Goal: Task Accomplishment & Management: Complete application form

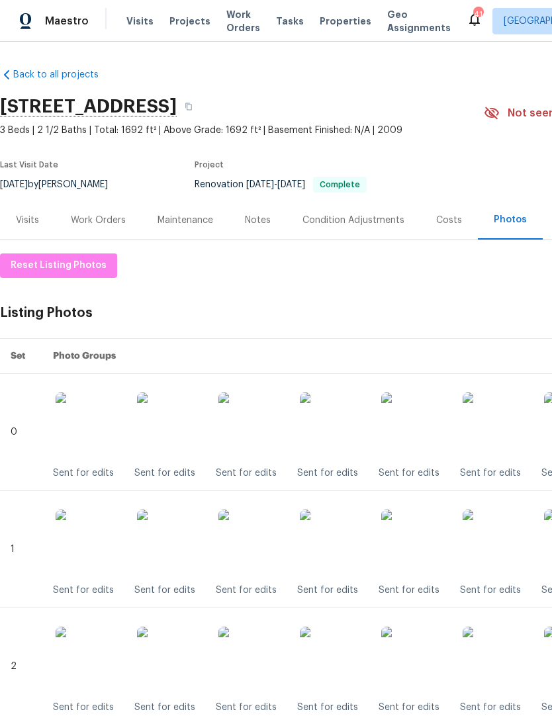
click at [113, 228] on div "Work Orders" at bounding box center [98, 220] width 87 height 39
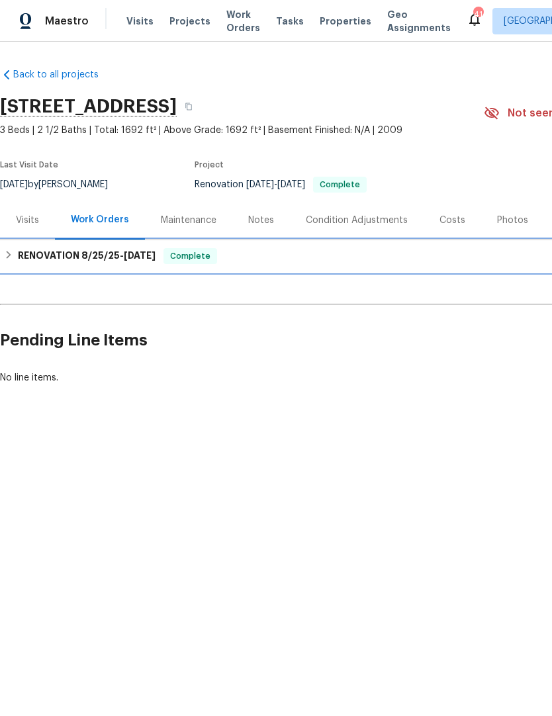
click at [69, 257] on h6 "RENOVATION [DATE] - [DATE]" at bounding box center [87, 256] width 138 height 16
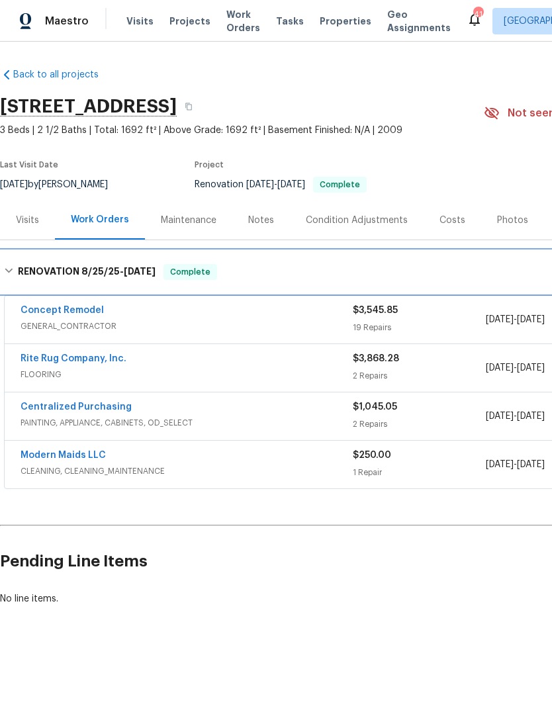
click at [18, 274] on h6 "RENOVATION [DATE] - [DATE]" at bounding box center [87, 272] width 138 height 16
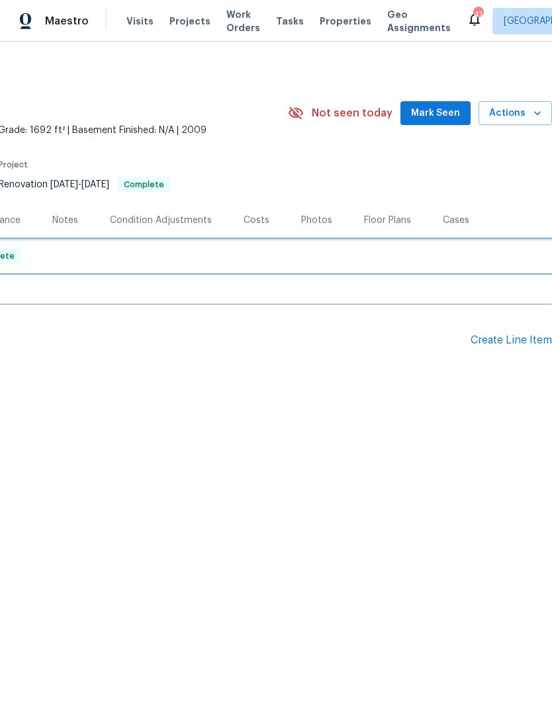
scroll to position [0, 196]
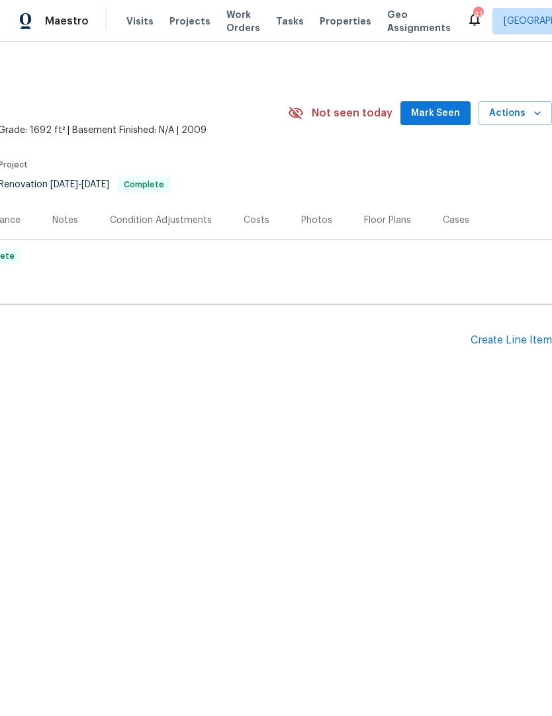
click at [512, 343] on div "Create Line Item" at bounding box center [511, 340] width 81 height 13
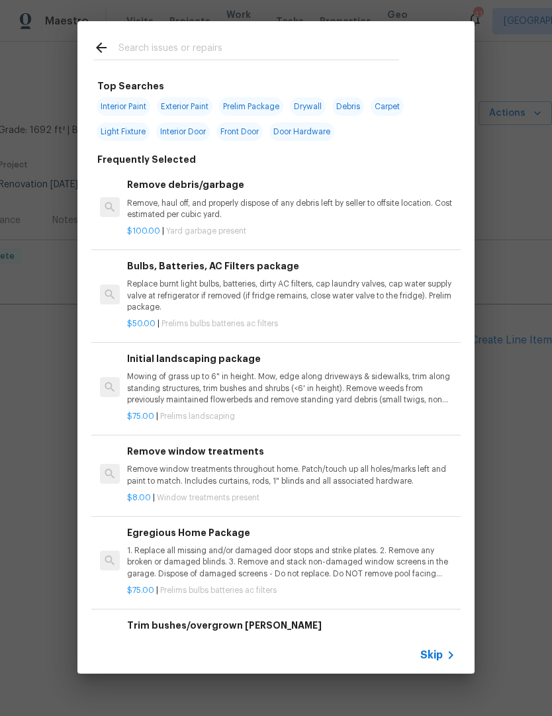
click at [140, 31] on div at bounding box center [246, 47] width 338 height 52
click at [151, 292] on p "Replace burnt light bulbs, batteries, dirty AC filters, cap laundry valves, cap…" at bounding box center [291, 296] width 328 height 34
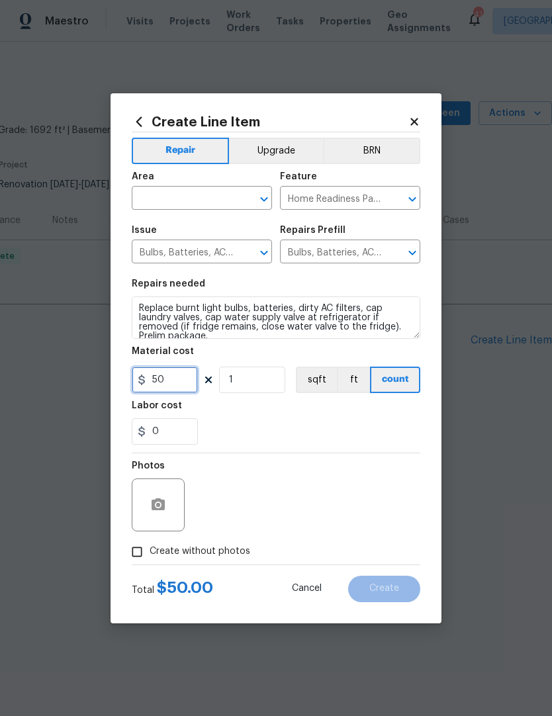
click at [165, 383] on input "50" at bounding box center [165, 380] width 66 height 26
type input "1"
click at [207, 339] on textarea "Replace burnt light bulbs, batteries, dirty AC filters, cap laundry valves, cap…" at bounding box center [276, 317] width 289 height 42
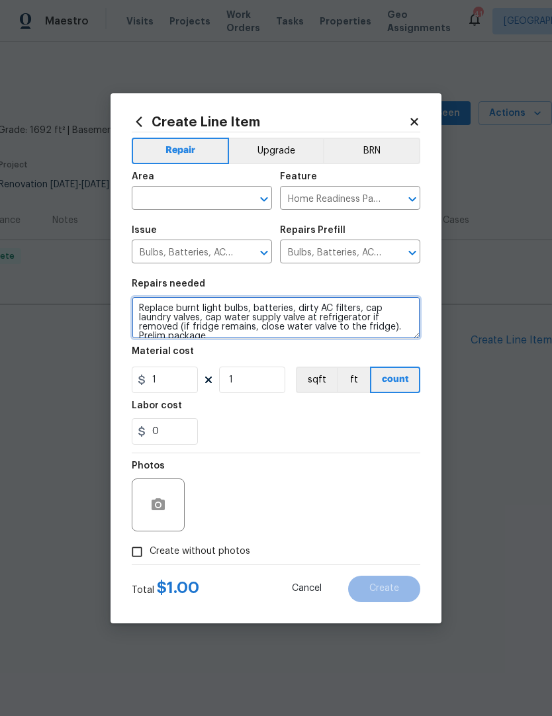
scroll to position [3, 0]
type textarea "Replace burnt light bulbs, batteries, dirty AC filters, cap laundry valves, cap…"
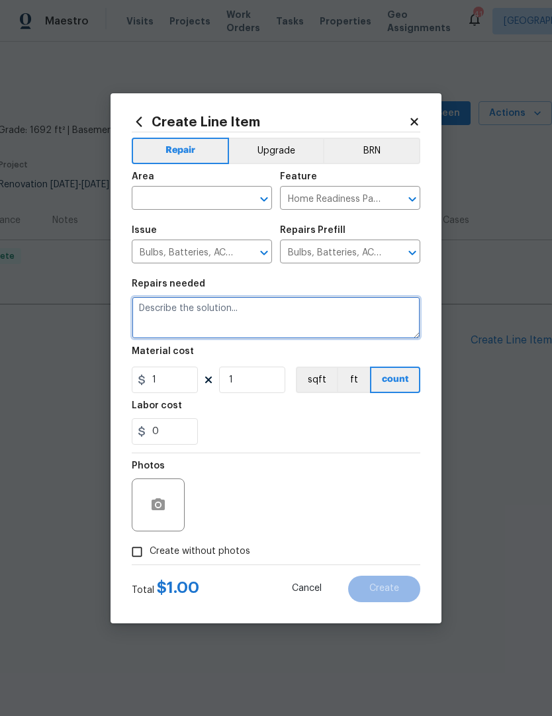
scroll to position [0, 0]
click at [159, 203] on input "text" at bounding box center [183, 199] width 103 height 21
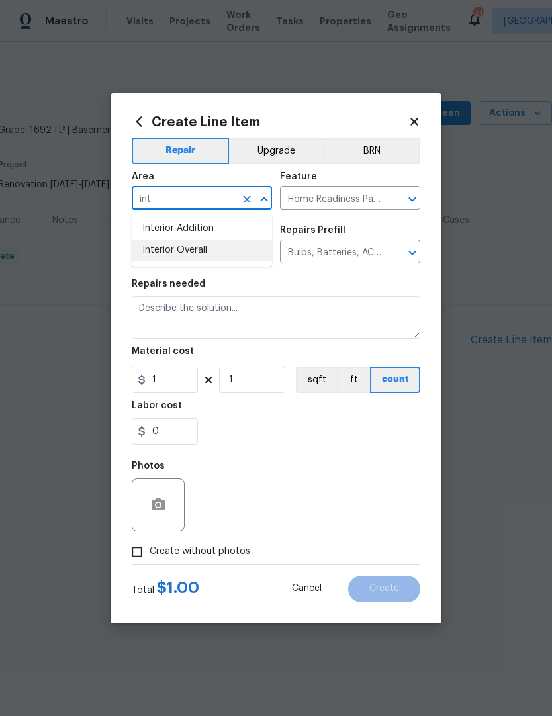
click at [165, 254] on li "Interior Overall" at bounding box center [202, 251] width 140 height 22
type input "Interior Overall"
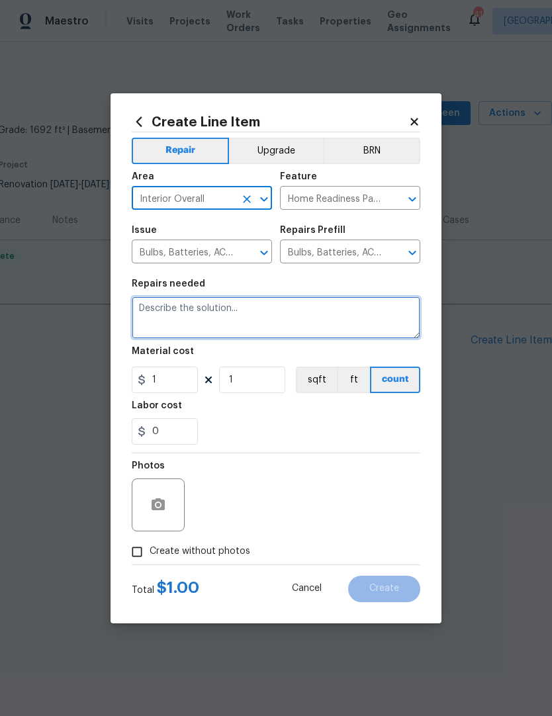
click at [219, 323] on textarea at bounding box center [276, 317] width 289 height 42
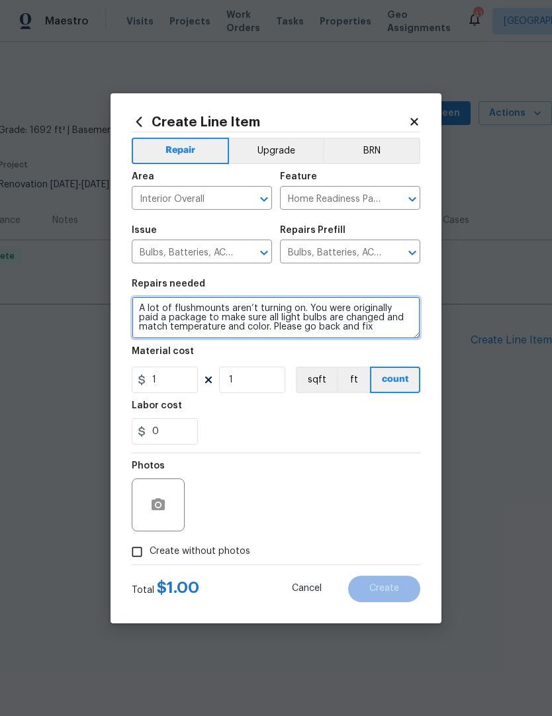
type textarea "A lot of flushmounts aren’t turning on. You were originally paid a package to m…"
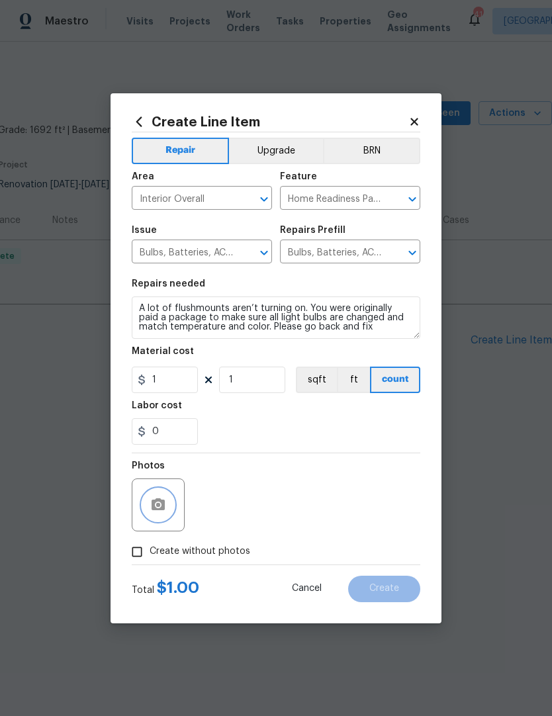
click at [153, 508] on icon "button" at bounding box center [158, 504] width 13 height 12
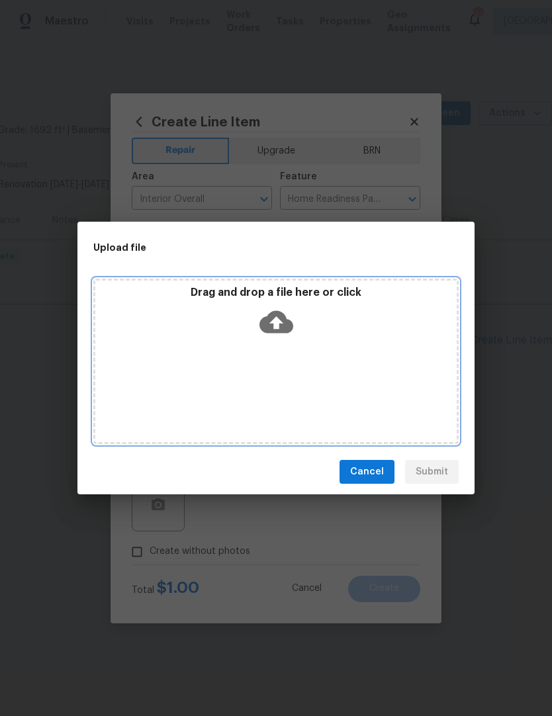
click at [207, 375] on div "Drag and drop a file here or click" at bounding box center [275, 361] width 365 height 165
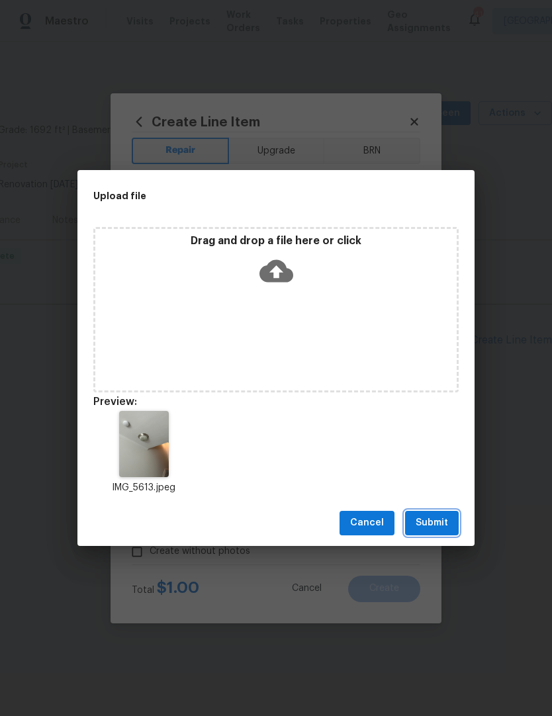
click at [445, 525] on span "Submit" at bounding box center [432, 523] width 32 height 17
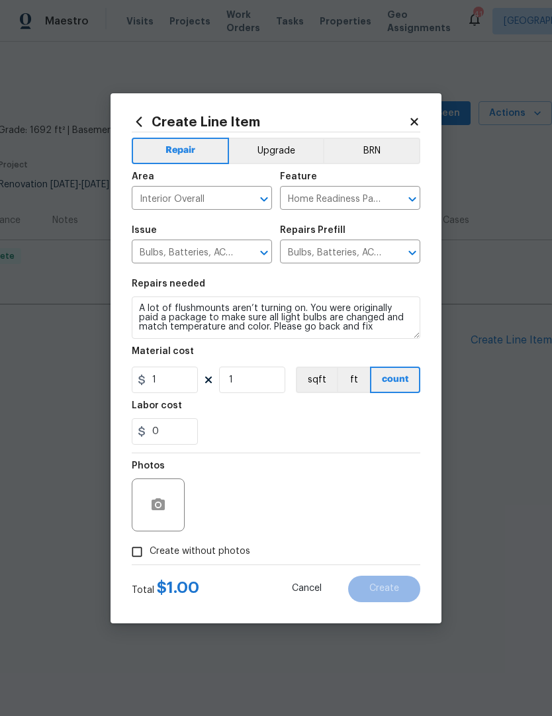
click at [418, 424] on div "0" at bounding box center [276, 431] width 289 height 26
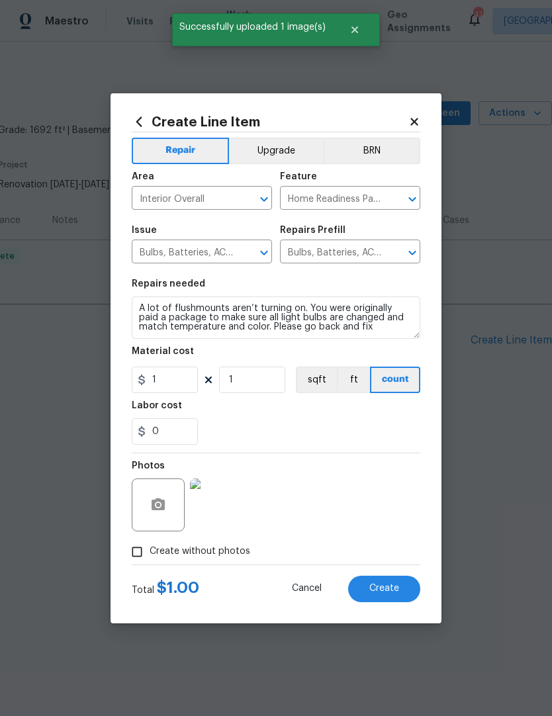
click at [390, 590] on span "Create" at bounding box center [384, 589] width 30 height 10
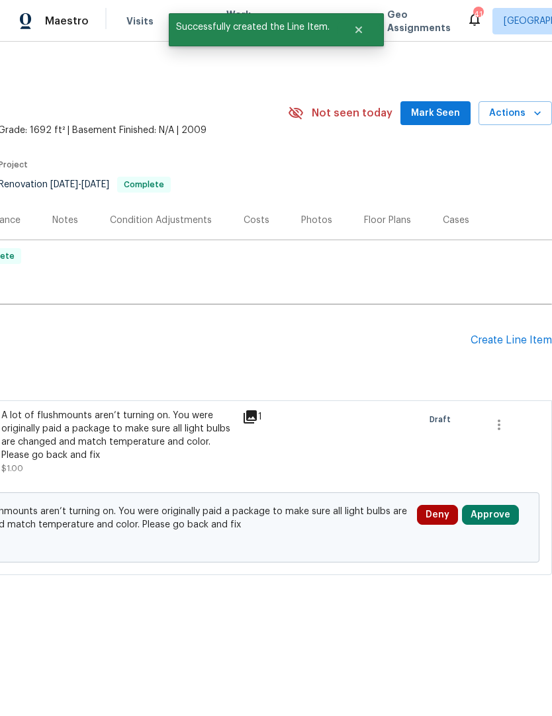
scroll to position [0, 196]
click at [517, 344] on div "Create Line Item" at bounding box center [511, 340] width 81 height 13
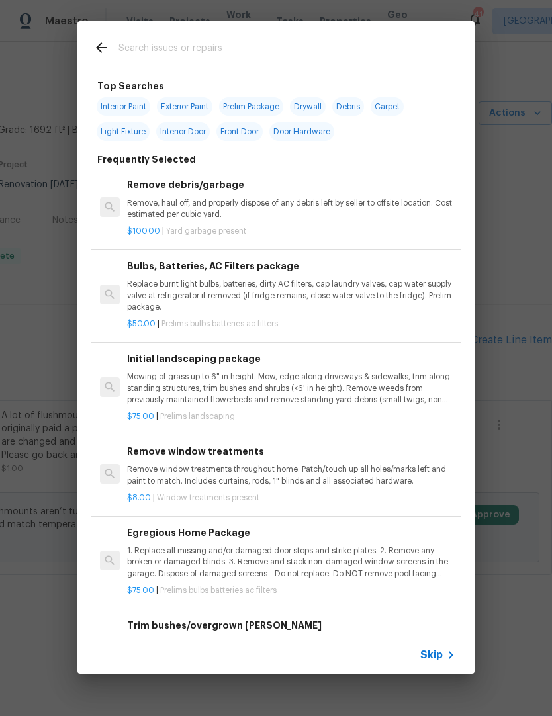
click at [158, 30] on div at bounding box center [246, 47] width 338 height 52
click at [134, 43] on input "text" at bounding box center [258, 50] width 281 height 20
type input "Toilet"
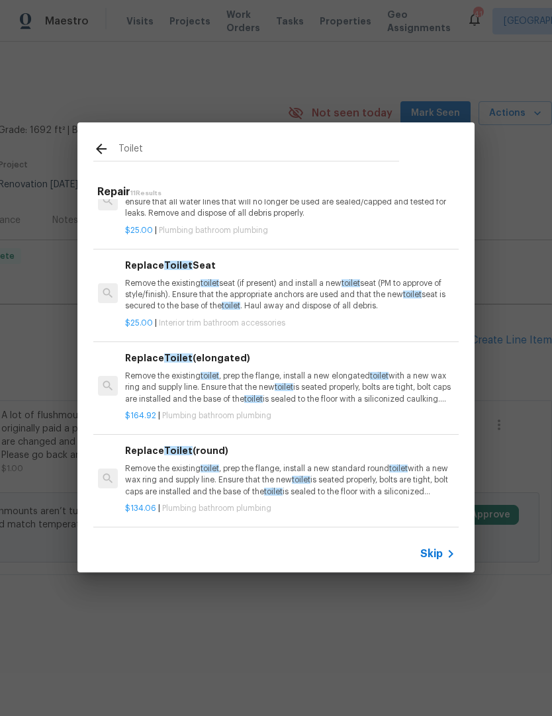
scroll to position [196, 2]
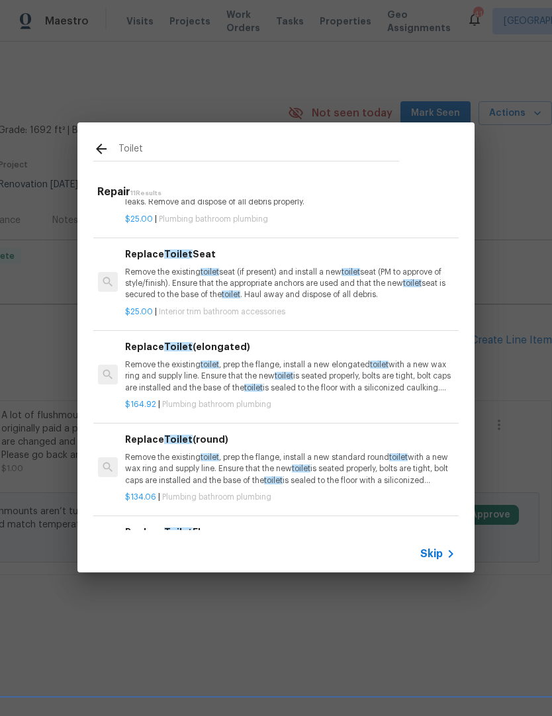
click at [146, 381] on p "Remove the existing toilet , prep the flange, install a new elongated toilet wi…" at bounding box center [289, 376] width 328 height 34
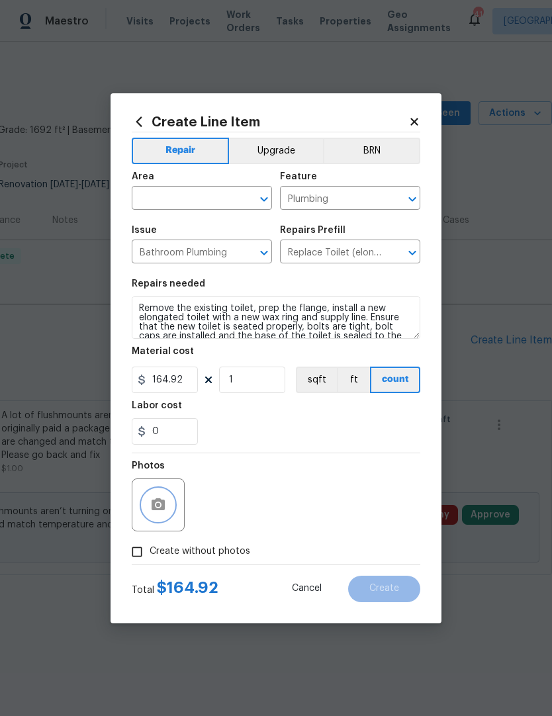
click at [151, 518] on button "button" at bounding box center [158, 505] width 32 height 32
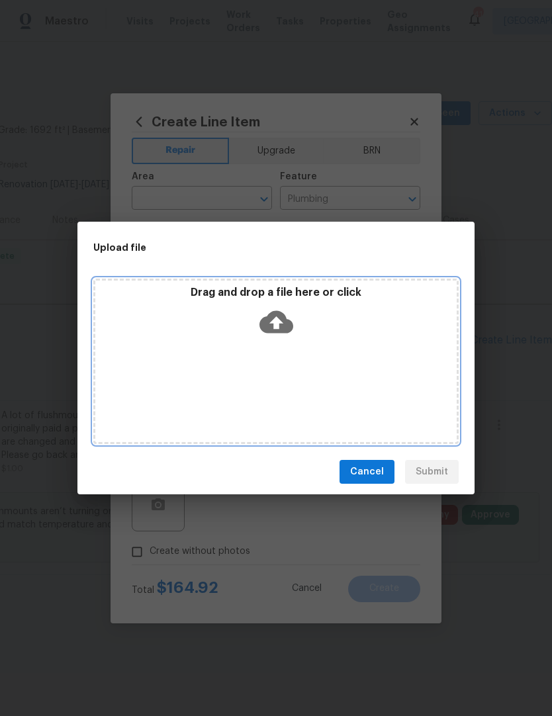
click at [182, 384] on div "Drag and drop a file here or click" at bounding box center [275, 361] width 365 height 165
click at [171, 322] on div "Drag and drop a file here or click" at bounding box center [275, 314] width 361 height 57
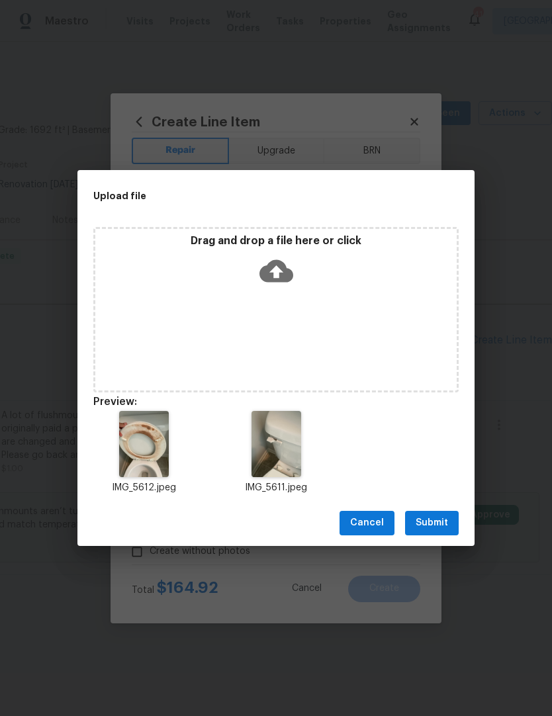
click at [442, 526] on span "Submit" at bounding box center [432, 523] width 32 height 17
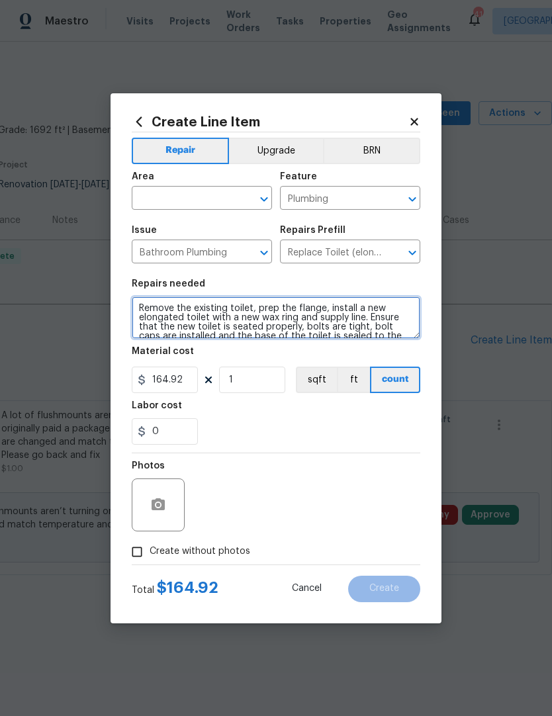
click at [137, 309] on textarea "Remove the existing toilet, prep the flange, install a new elongated toilet wit…" at bounding box center [276, 317] width 289 height 42
click at [148, 299] on textarea "Remove the existing toilet, prep the flange, install a new elongated toilet wit…" at bounding box center [276, 317] width 289 height 42
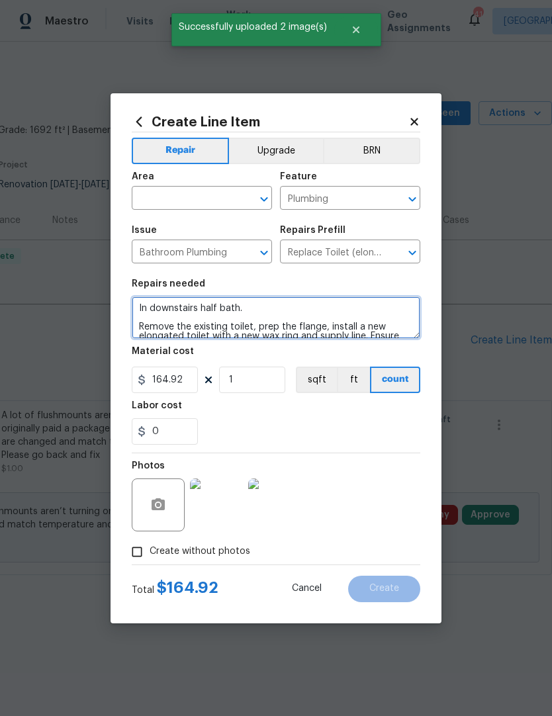
type textarea "In downstairs half bath. Remove the existing toilet, prep the flange, install a…"
click at [402, 420] on div "0" at bounding box center [276, 431] width 289 height 26
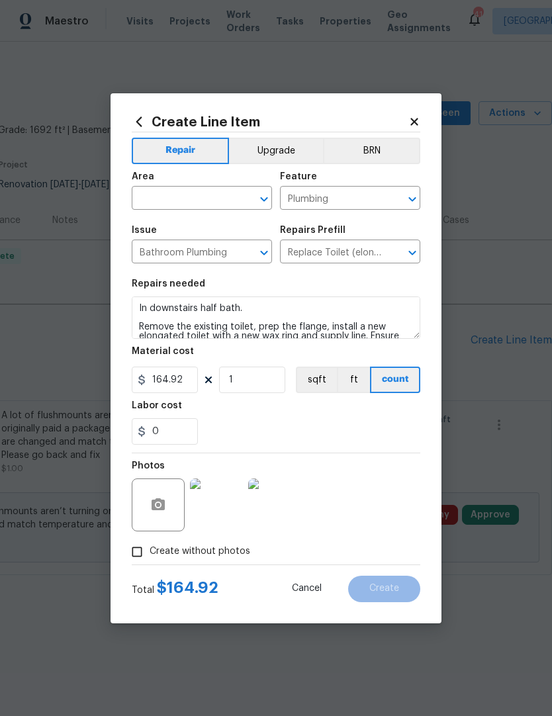
click at [160, 201] on input "text" at bounding box center [183, 199] width 103 height 21
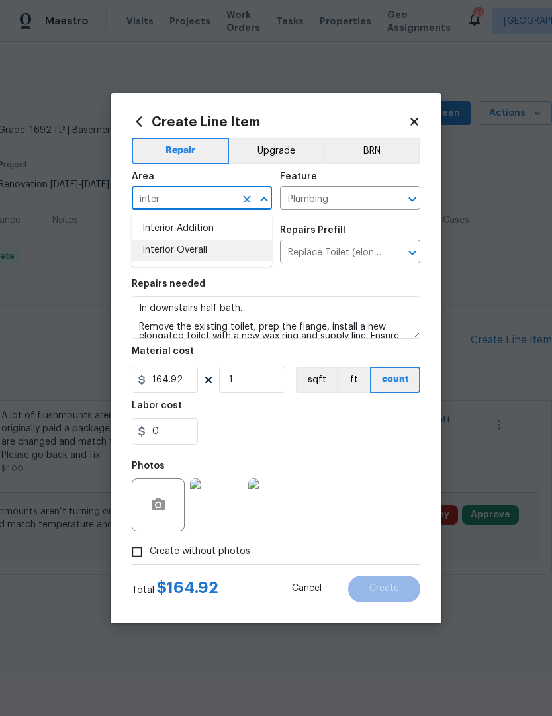
click at [169, 257] on li "Interior Overall" at bounding box center [202, 251] width 140 height 22
type input "Interior Overall"
click at [169, 257] on input "Bathroom Plumbing" at bounding box center [183, 253] width 103 height 21
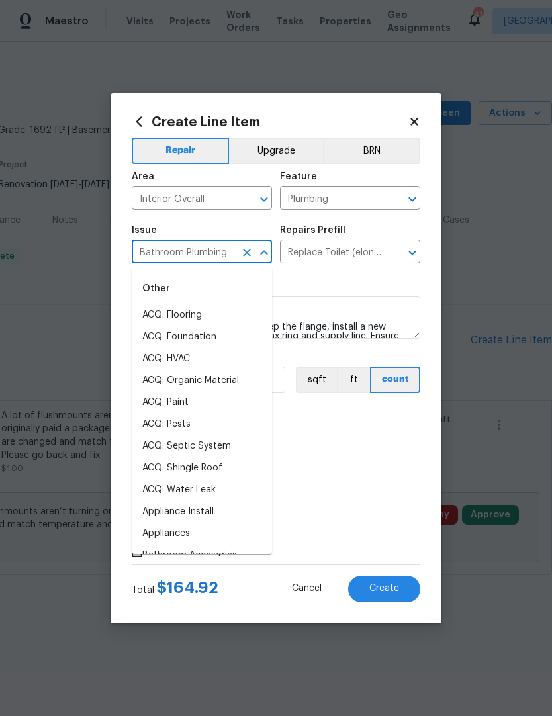
click at [173, 230] on div "Issue" at bounding box center [202, 234] width 140 height 17
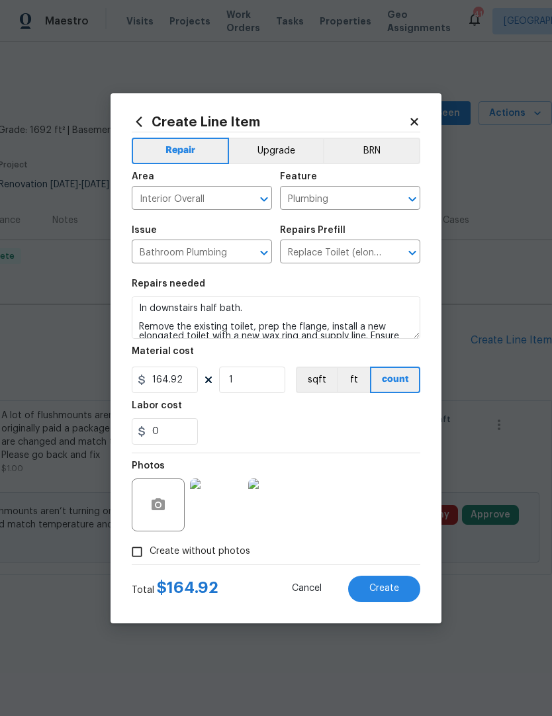
click at [420, 429] on div "Create Line Item Repair Upgrade BRN Area Interior Overall ​ Feature Plumbing ​ …" at bounding box center [276, 358] width 331 height 530
click at [402, 594] on button "Create" at bounding box center [384, 589] width 72 height 26
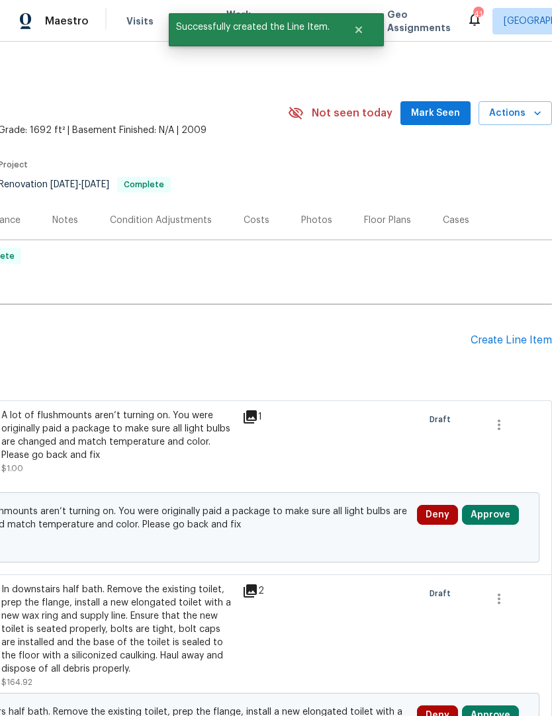
click at [494, 520] on button "Approve" at bounding box center [490, 515] width 57 height 20
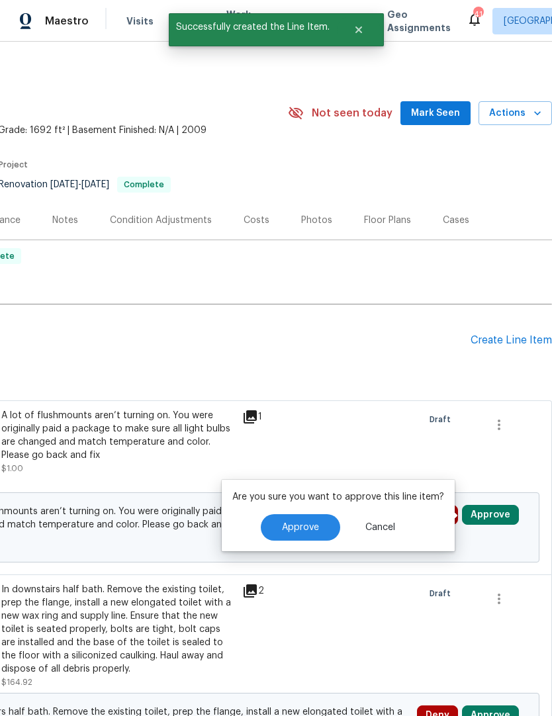
click at [293, 531] on span "Approve" at bounding box center [300, 528] width 37 height 10
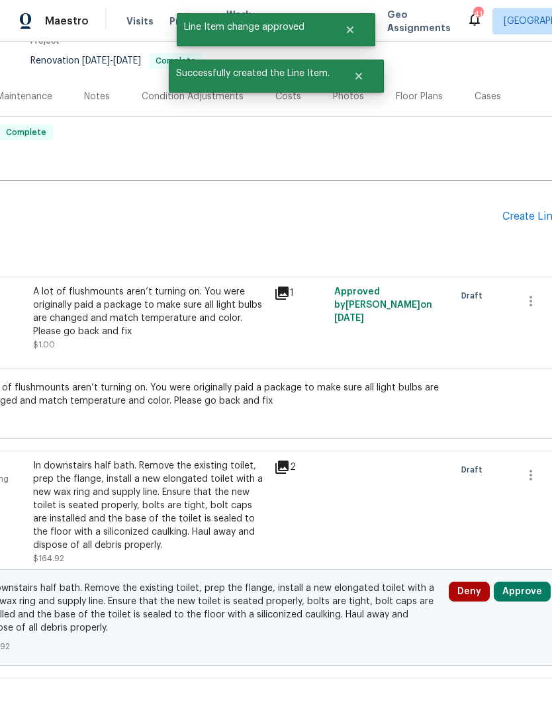
scroll to position [123, 161]
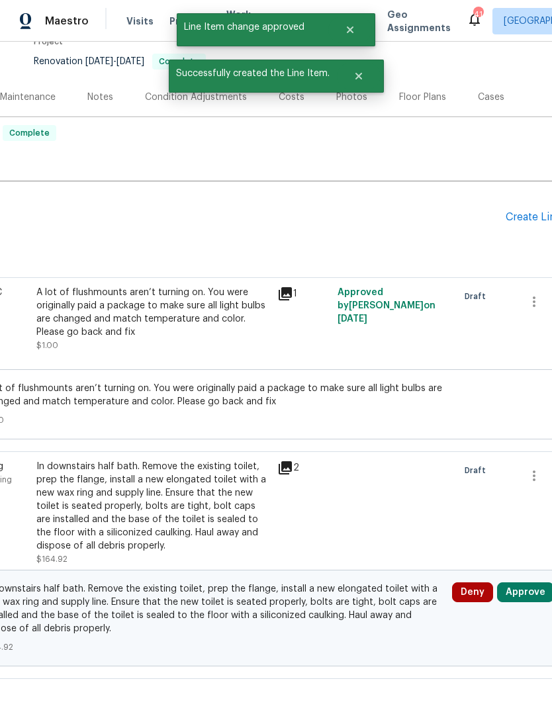
click at [520, 594] on button "Approve" at bounding box center [525, 592] width 57 height 20
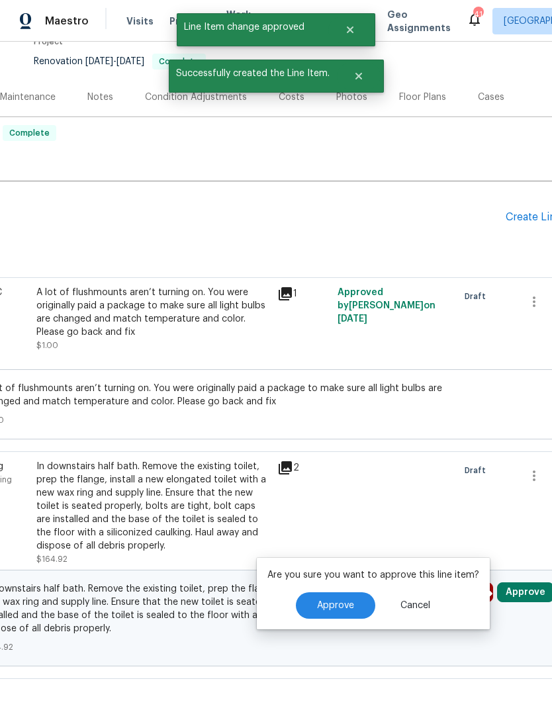
click at [334, 604] on span "Approve" at bounding box center [335, 606] width 37 height 10
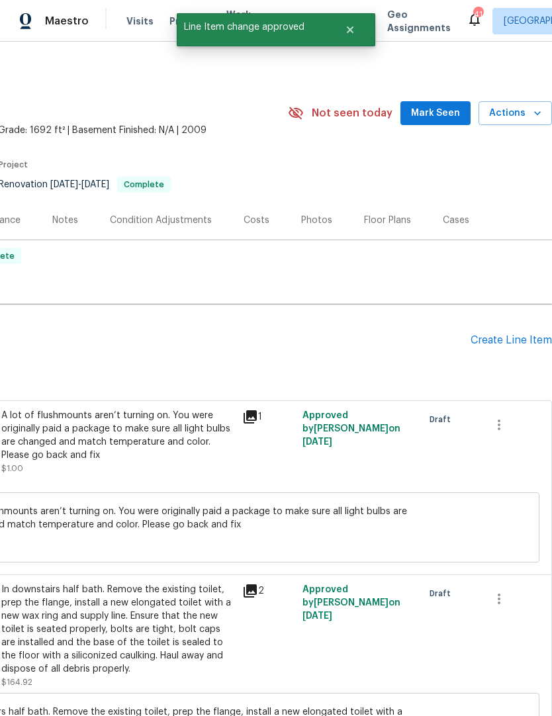
scroll to position [0, 196]
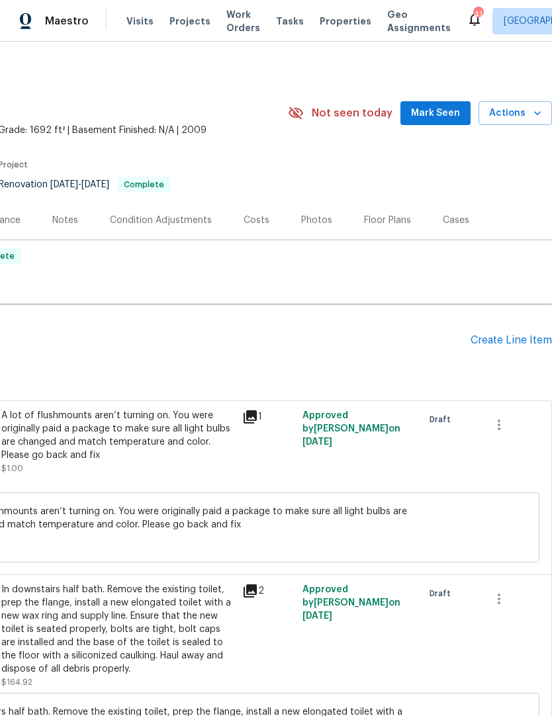
click at [514, 345] on div "Create Line Item" at bounding box center [511, 340] width 81 height 13
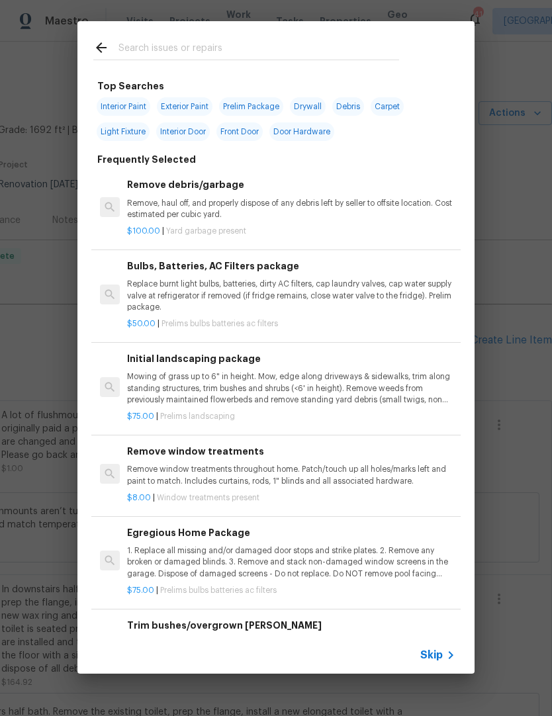
click at [143, 46] on input "text" at bounding box center [258, 50] width 281 height 20
type input "Exterior"
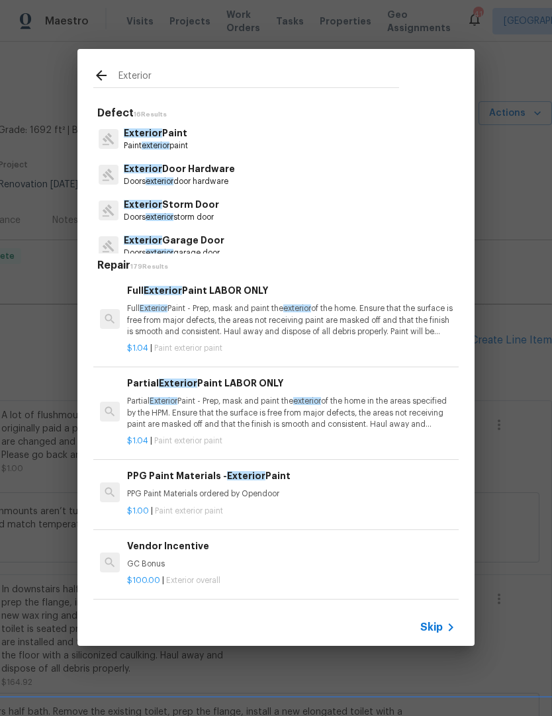
click at [156, 144] on span "exterior" at bounding box center [156, 146] width 28 height 8
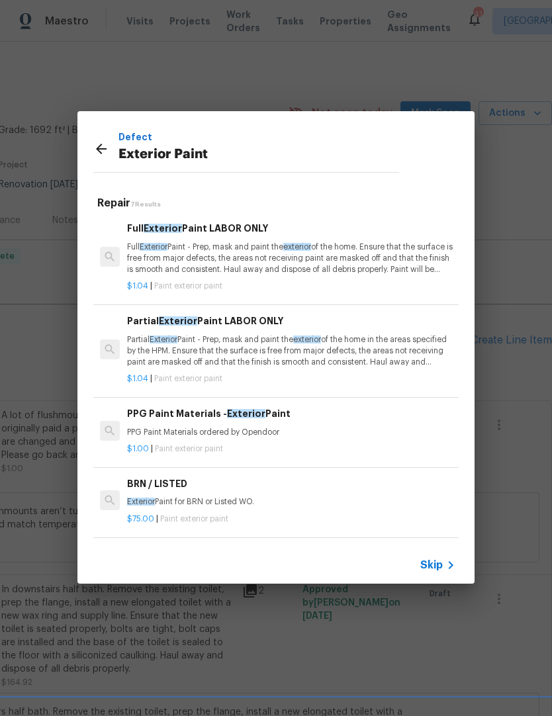
click at [156, 143] on p "Defect" at bounding box center [258, 137] width 281 height 15
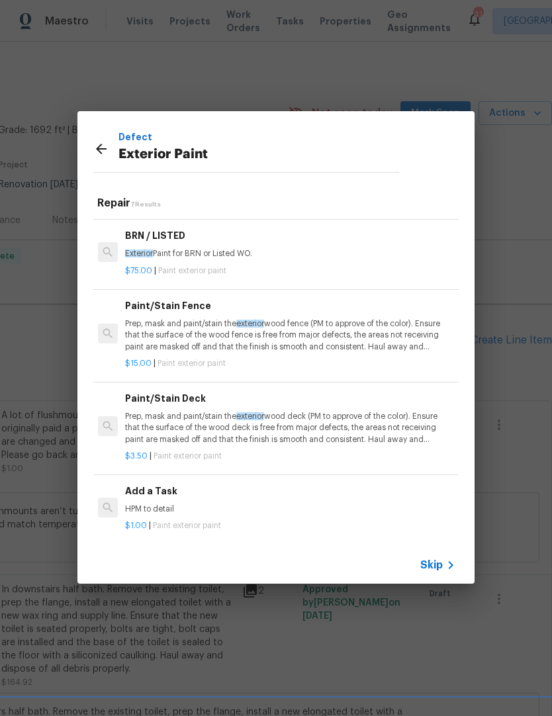
scroll to position [248, 2]
click at [151, 499] on div "Add a Task HPM to detail" at bounding box center [289, 500] width 328 height 32
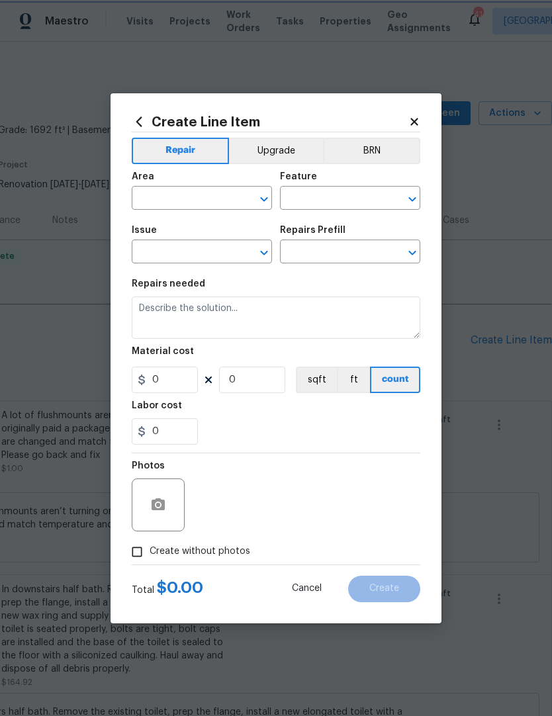
type input "Overall Paint"
type input "Exterior Paint"
type input "Add a Task $1.00"
type textarea "HPM to detail"
type input "1"
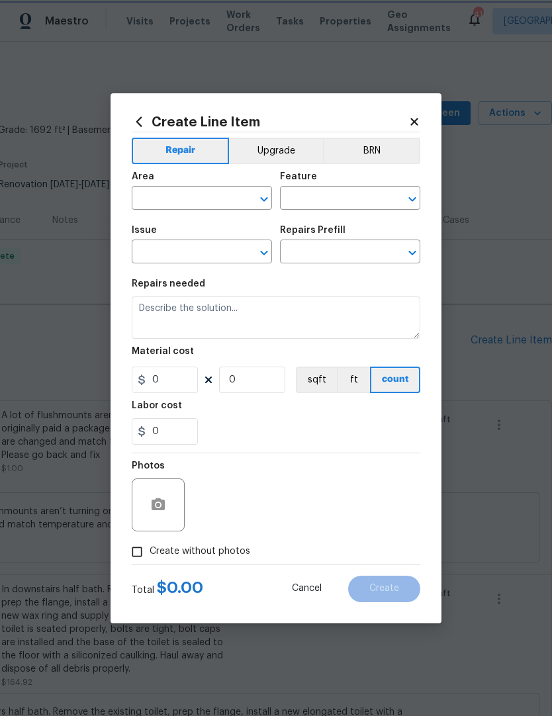
type input "1"
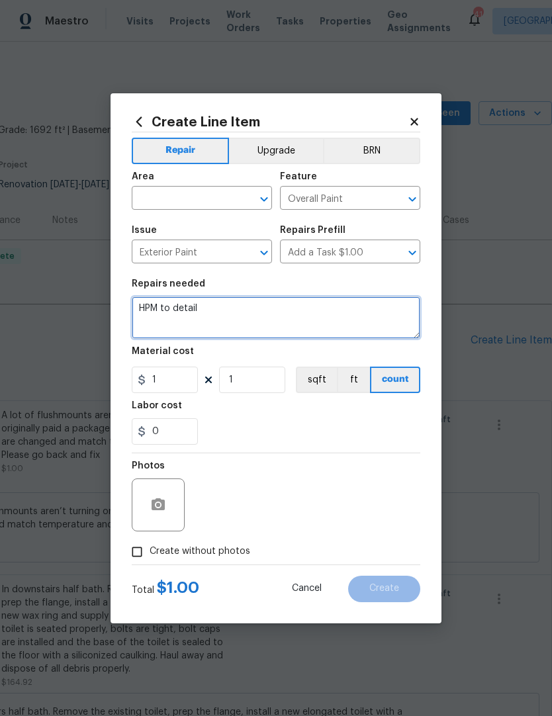
click at [208, 313] on textarea "HPM to detail" at bounding box center [276, 317] width 289 height 42
type textarea "H"
type textarea "Paint front door casing"
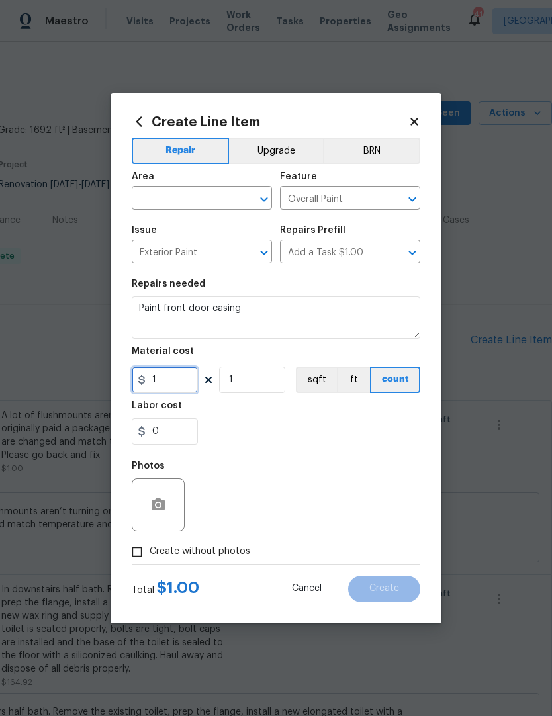
click at [156, 384] on input "1" at bounding box center [165, 380] width 66 height 26
type input "80"
click at [240, 424] on div "0" at bounding box center [276, 431] width 289 height 26
click at [144, 513] on button "button" at bounding box center [158, 505] width 32 height 32
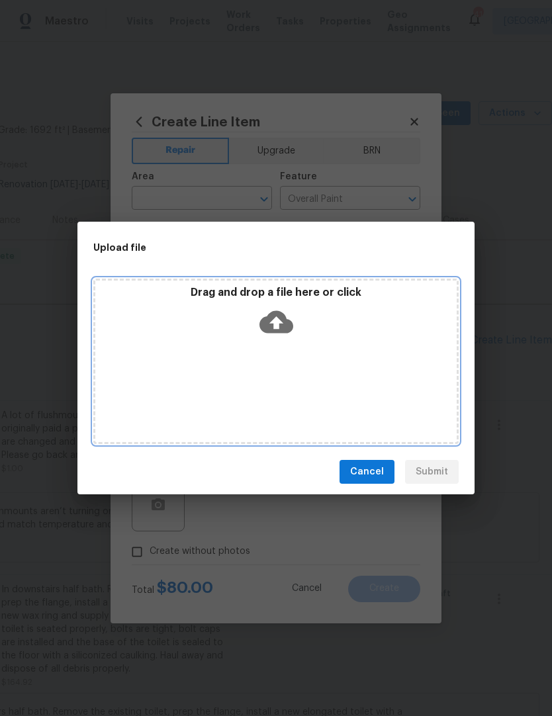
click at [197, 352] on div "Drag and drop a file here or click" at bounding box center [275, 361] width 365 height 165
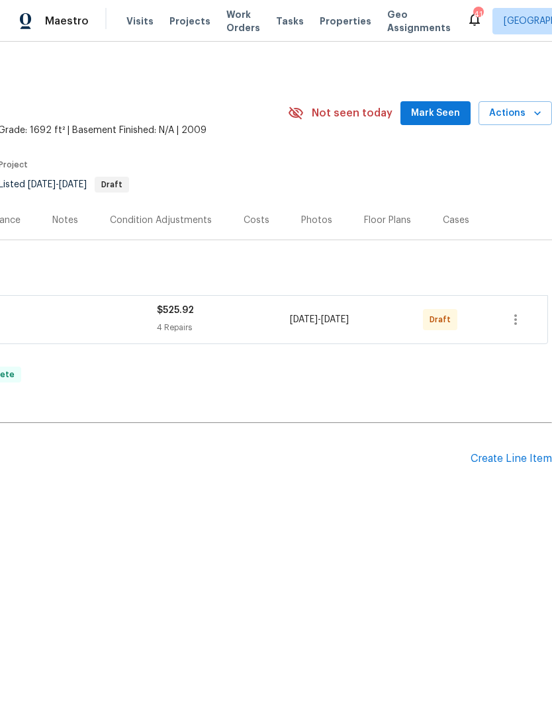
scroll to position [0, 196]
click at [521, 323] on icon "button" at bounding box center [516, 320] width 16 height 16
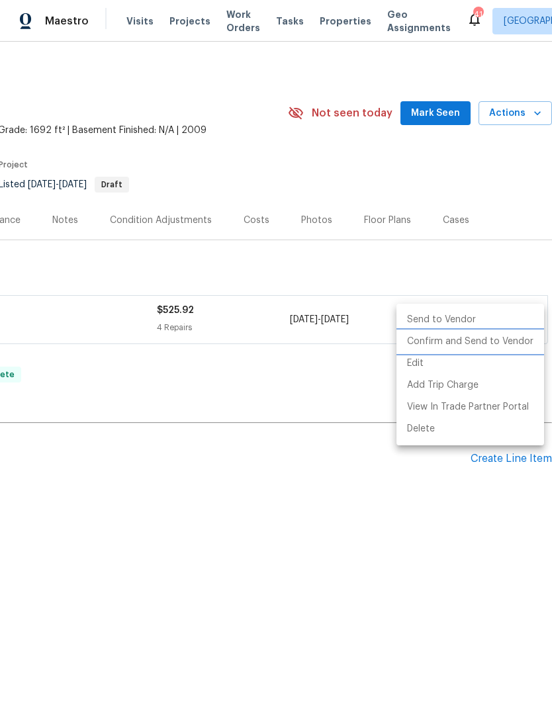
click at [484, 345] on li "Confirm and Send to Vendor" at bounding box center [470, 342] width 148 height 22
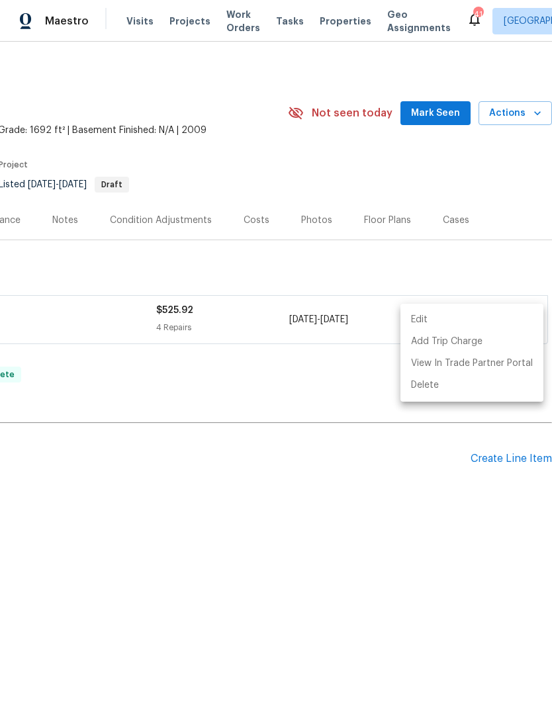
click at [87, 410] on div at bounding box center [276, 358] width 552 height 716
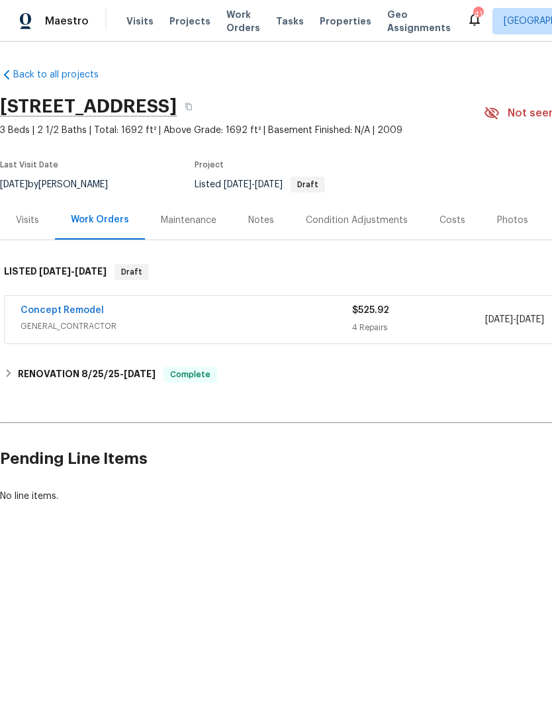
scroll to position [0, 0]
click at [64, 314] on link "Concept Remodel" at bounding box center [62, 310] width 83 height 9
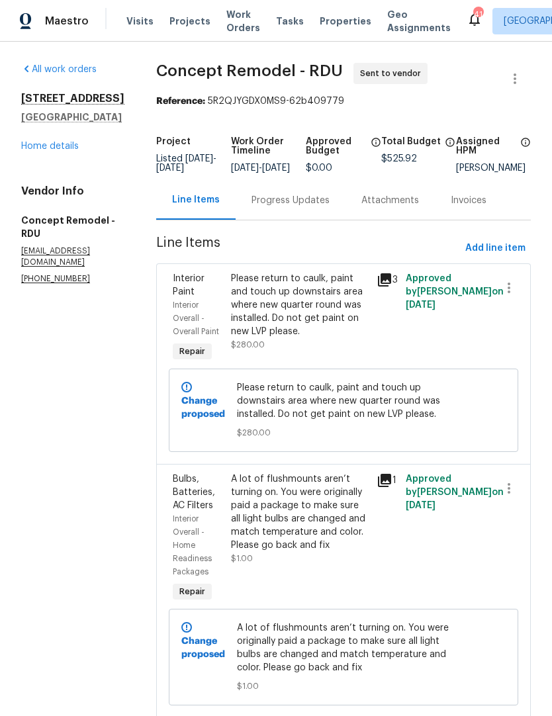
click at [251, 220] on div "Progress Updates" at bounding box center [291, 200] width 110 height 39
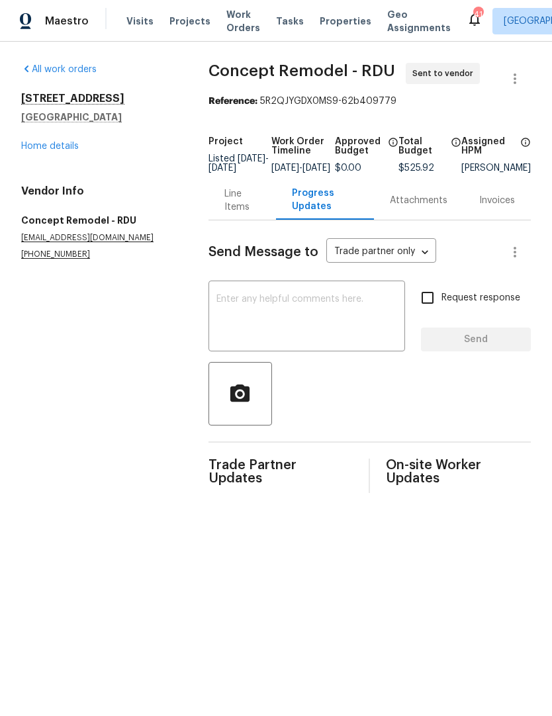
click at [232, 328] on textarea at bounding box center [306, 317] width 181 height 46
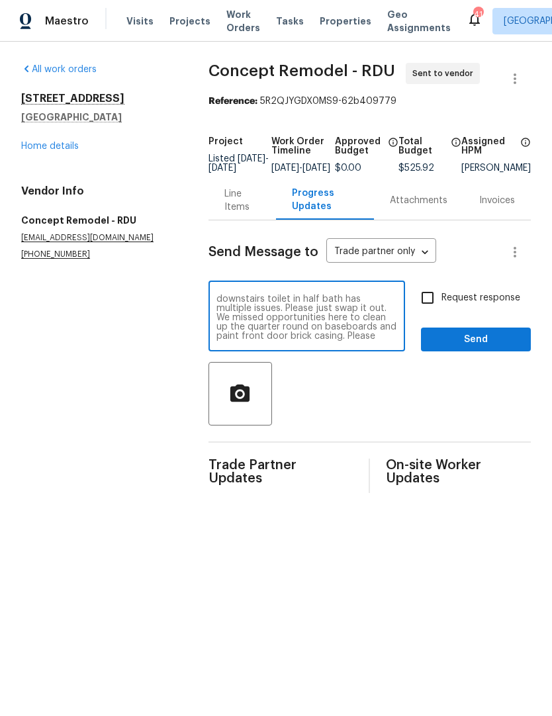
scroll to position [28, 0]
type textarea "Looks like about 3 flushmounts don’t work and need light bulbs. Also the downst…"
click at [437, 308] on input "Request response" at bounding box center [428, 298] width 28 height 28
checkbox input "true"
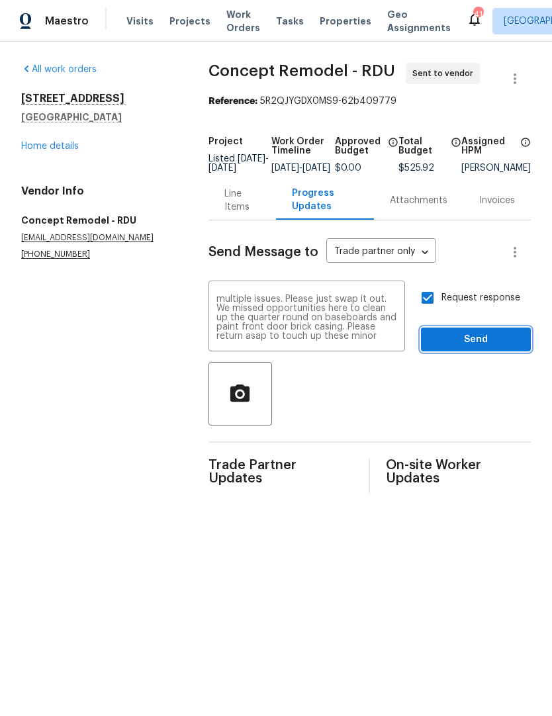
click at [473, 348] on span "Send" at bounding box center [475, 340] width 89 height 17
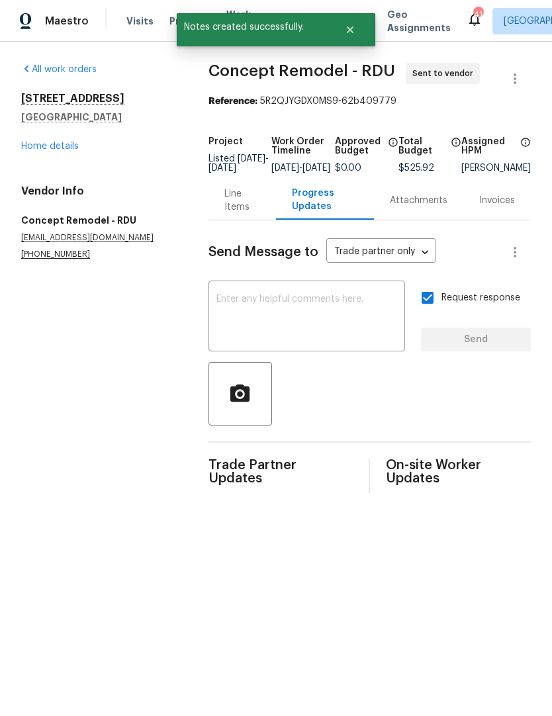
scroll to position [0, 0]
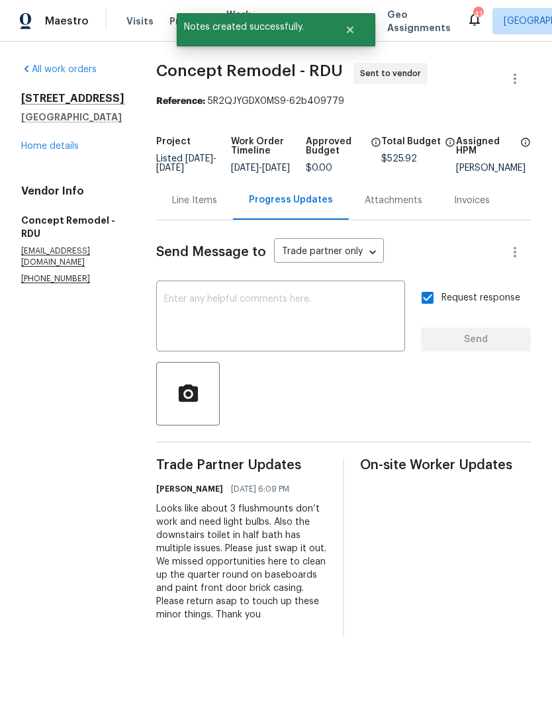
click at [46, 151] on link "Home details" at bounding box center [50, 146] width 58 height 9
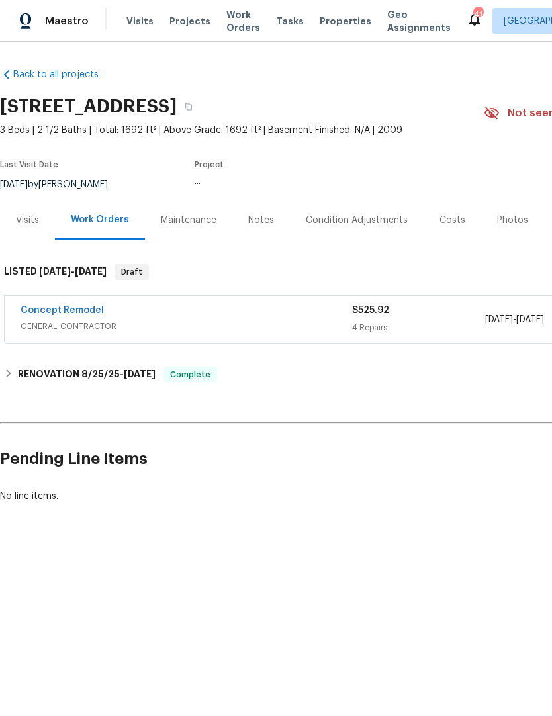
click at [269, 216] on div "Notes" at bounding box center [261, 220] width 26 height 13
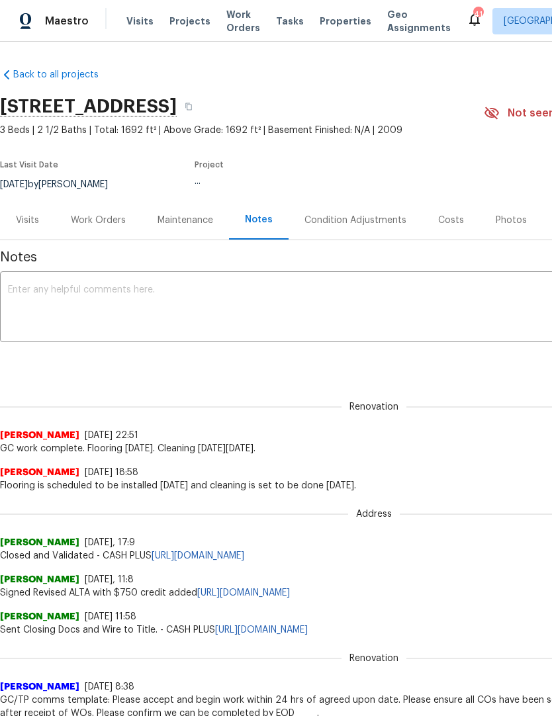
click at [200, 312] on textarea at bounding box center [374, 308] width 732 height 46
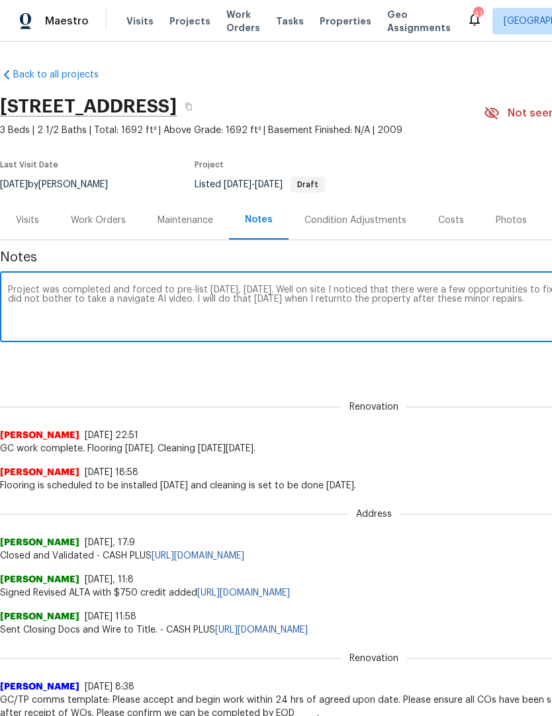
scroll to position [0, 196]
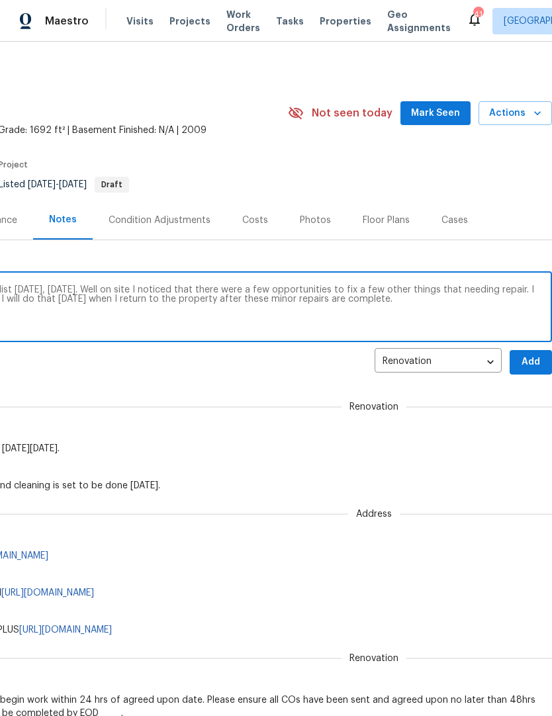
click at [520, 313] on textarea "Project was completed and forced to pre-list today, Tuesday, September 2. Well …" at bounding box center [178, 308] width 732 height 46
type textarea "Project was completed and forced to pre-list today, Tuesday, September 2. Well …"
click at [530, 363] on span "Add" at bounding box center [530, 362] width 21 height 17
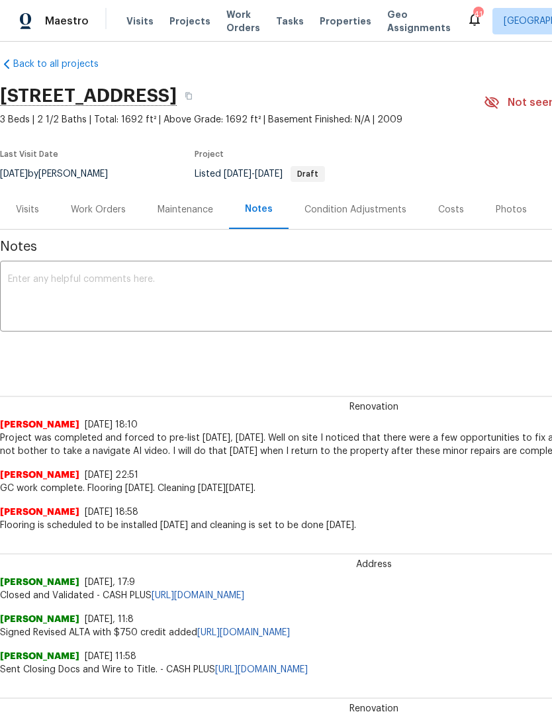
scroll to position [11, 0]
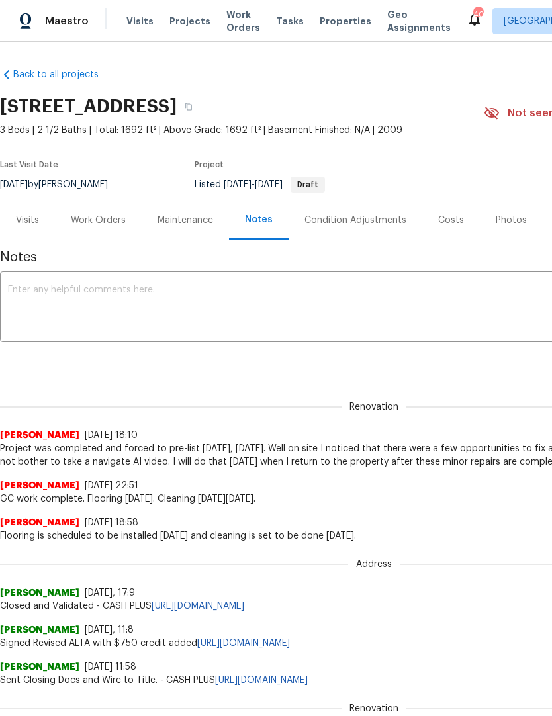
click at [128, 26] on span "Visits" at bounding box center [139, 21] width 27 height 13
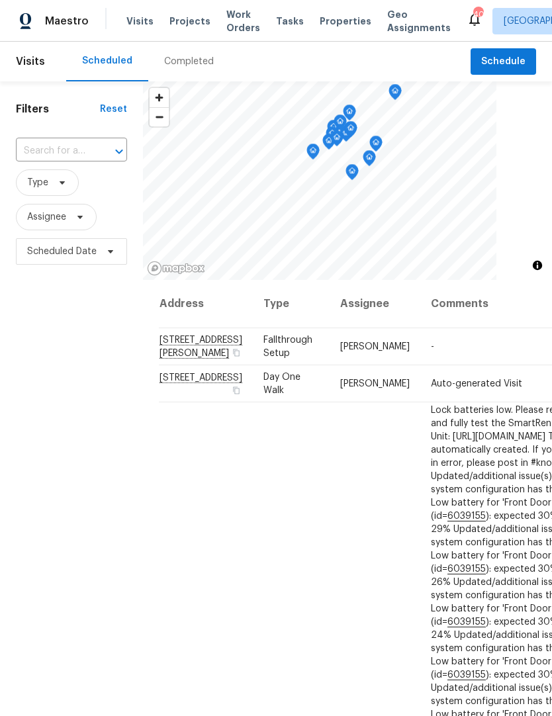
click at [43, 156] on input "text" at bounding box center [53, 151] width 74 height 21
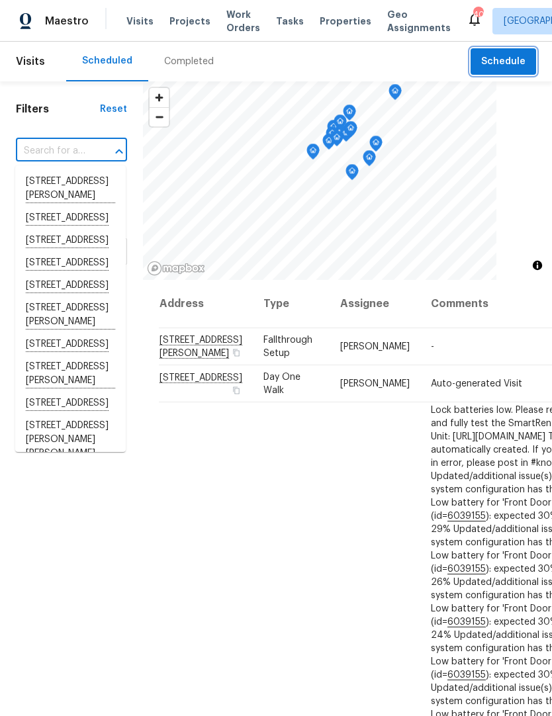
click at [488, 55] on span "Schedule" at bounding box center [503, 62] width 44 height 17
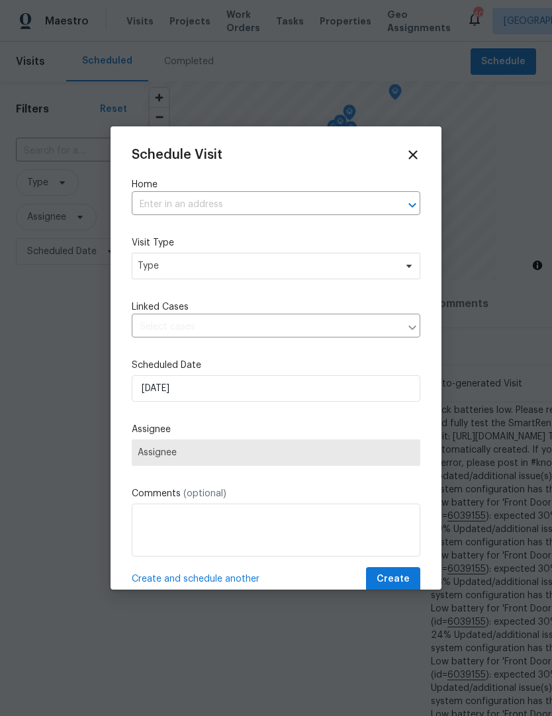
click at [146, 201] on input "text" at bounding box center [257, 205] width 251 height 21
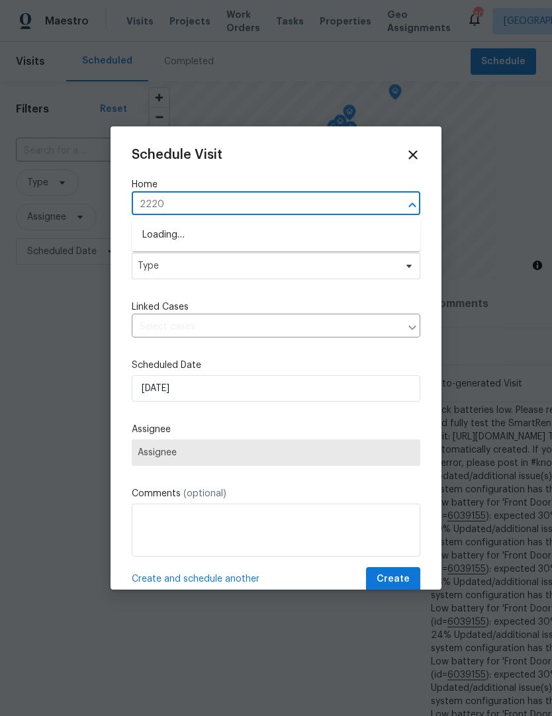
type input "2220"
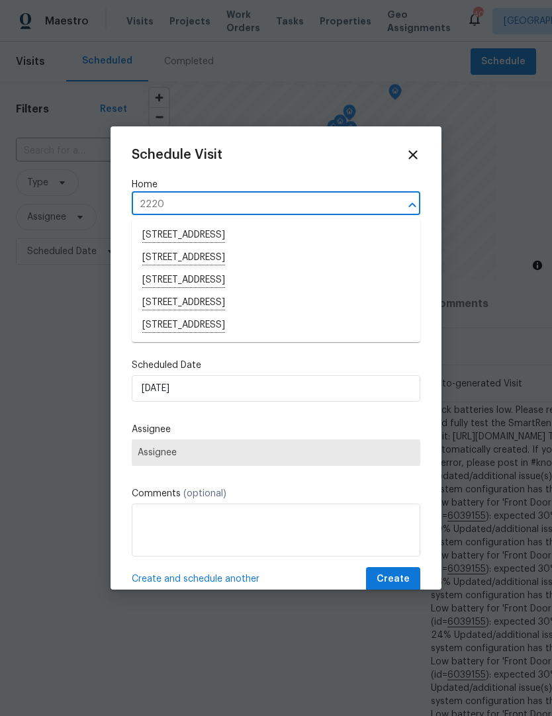
click at [176, 303] on li "[STREET_ADDRESS]" at bounding box center [276, 303] width 289 height 23
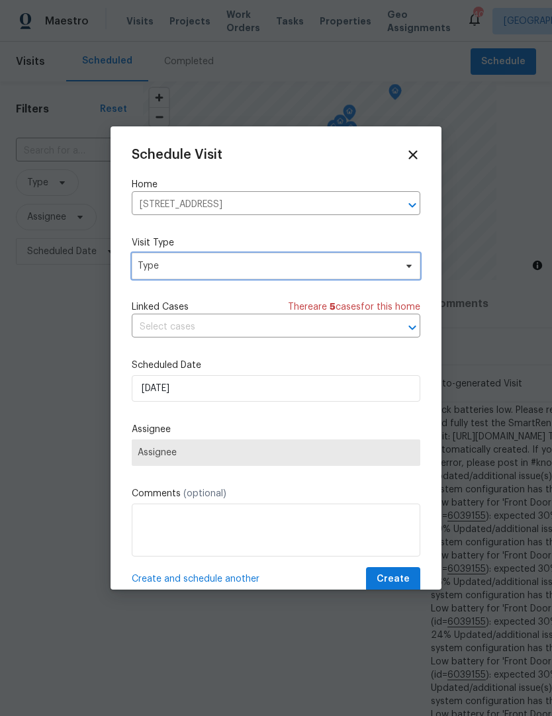
click at [150, 270] on span "Type" at bounding box center [266, 265] width 257 height 13
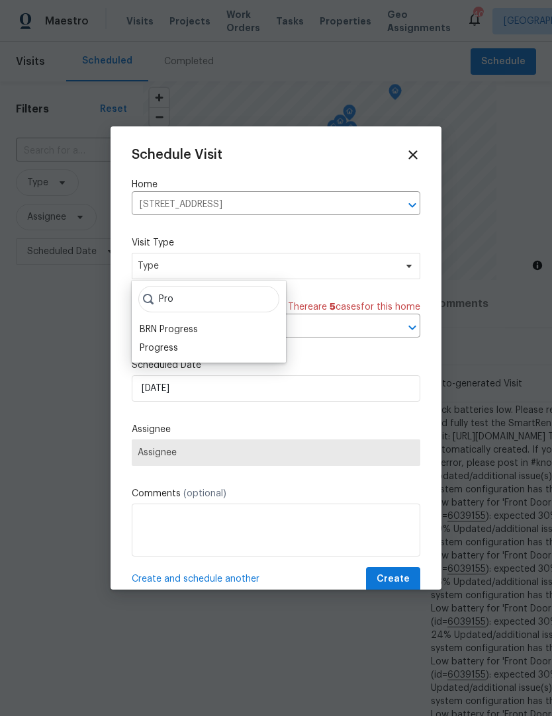
type input "Pro"
click at [154, 347] on div "Progress" at bounding box center [159, 347] width 38 height 13
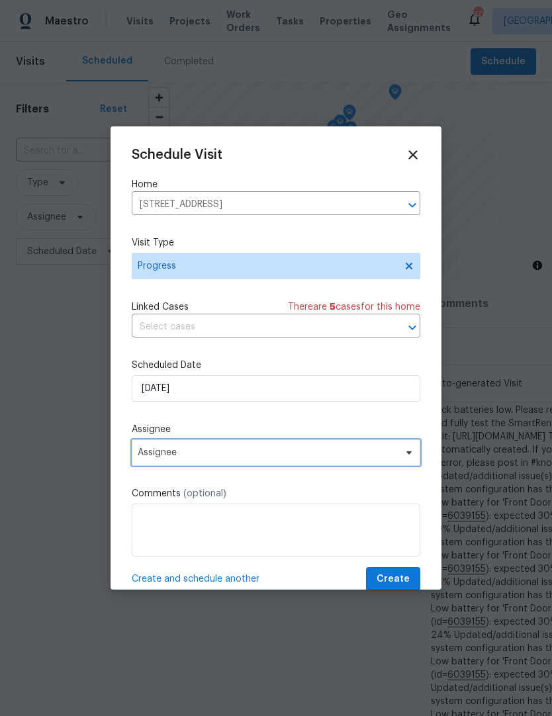
click at [148, 462] on span "Assignee" at bounding box center [276, 452] width 289 height 26
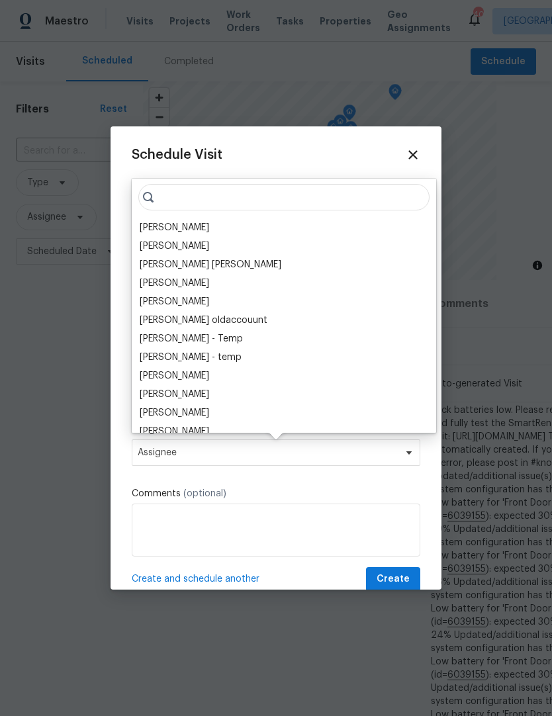
click at [164, 227] on div "[PERSON_NAME]" at bounding box center [174, 227] width 69 height 13
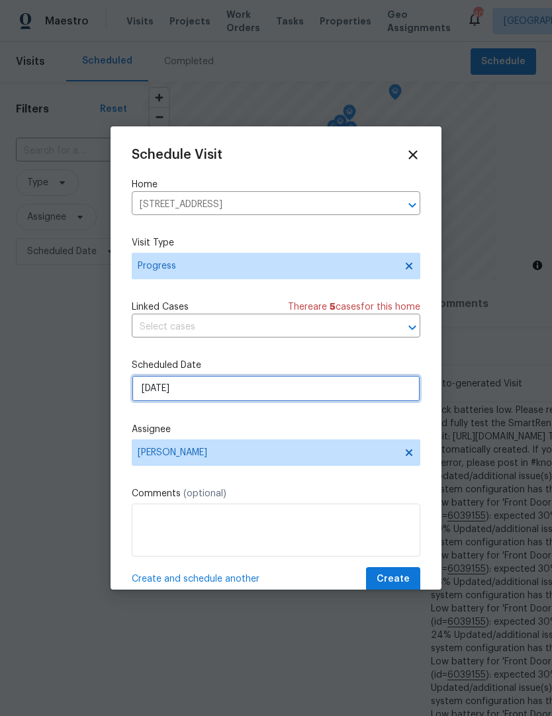
click at [150, 394] on input "[DATE]" at bounding box center [276, 388] width 289 height 26
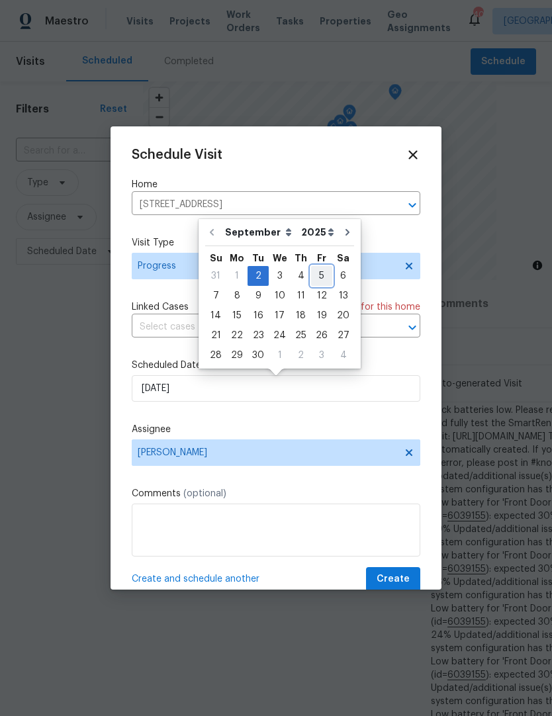
click at [316, 279] on div "5" at bounding box center [321, 276] width 21 height 19
type input "9/5/2025"
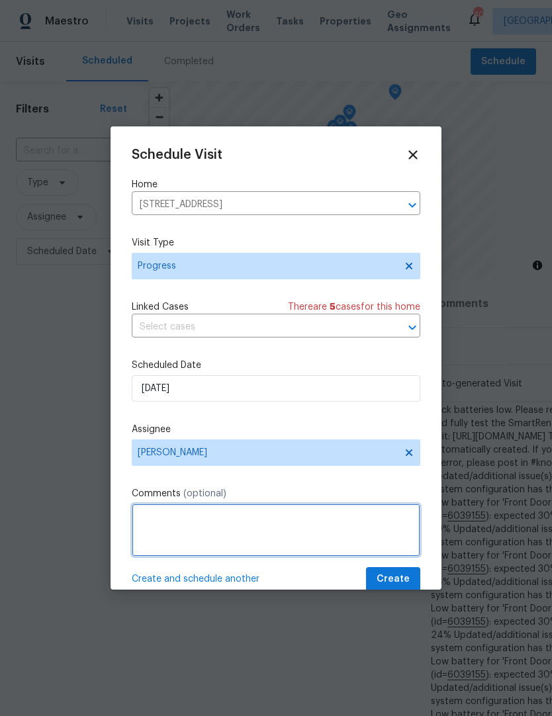
click at [143, 524] on textarea at bounding box center [276, 530] width 289 height 53
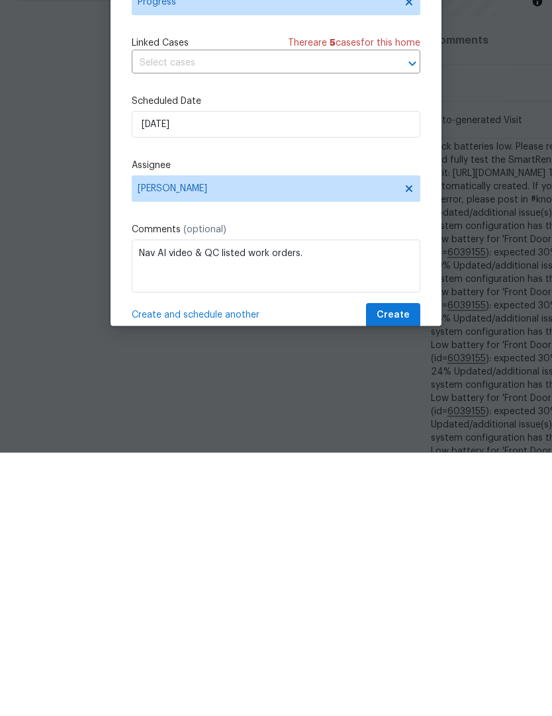
scroll to position [54, 0]
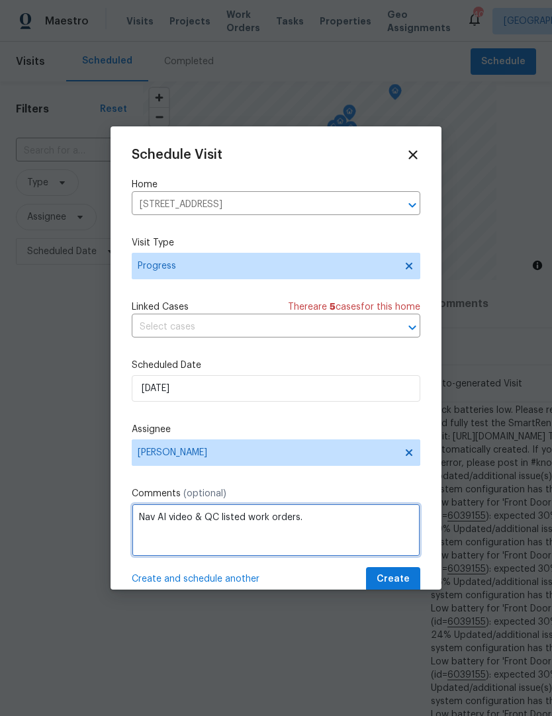
type textarea "Nav AI video & QC listed work orders."
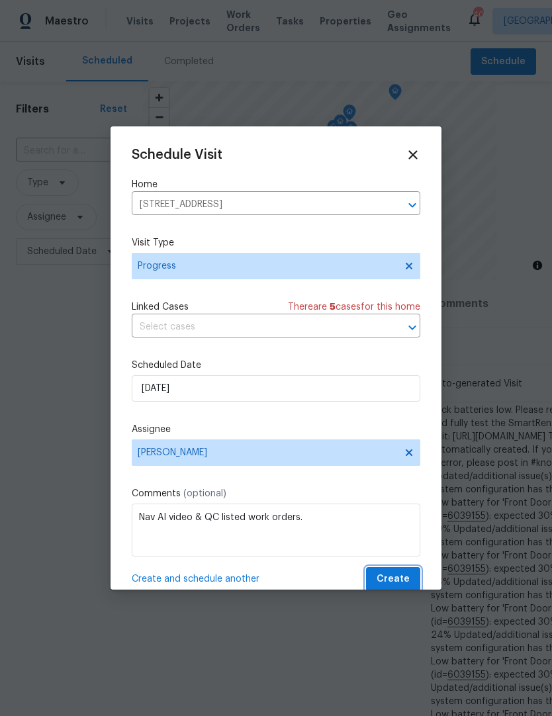
click at [402, 583] on span "Create" at bounding box center [393, 579] width 33 height 17
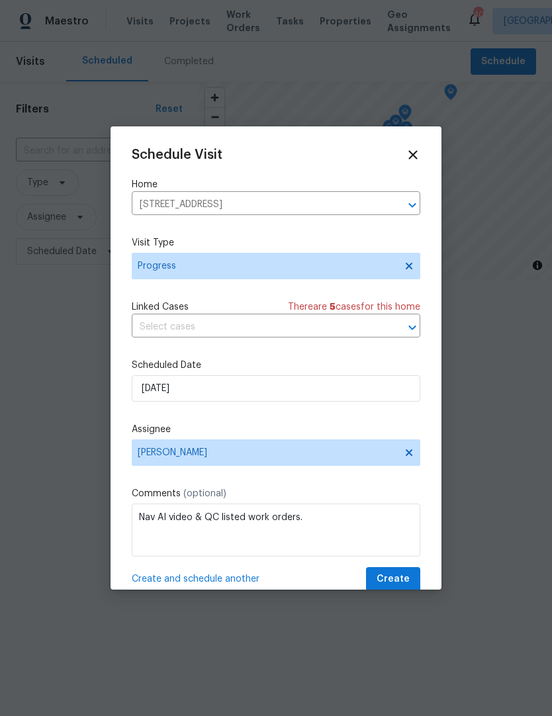
scroll to position [0, 0]
